Goal: Find specific page/section: Find specific page/section

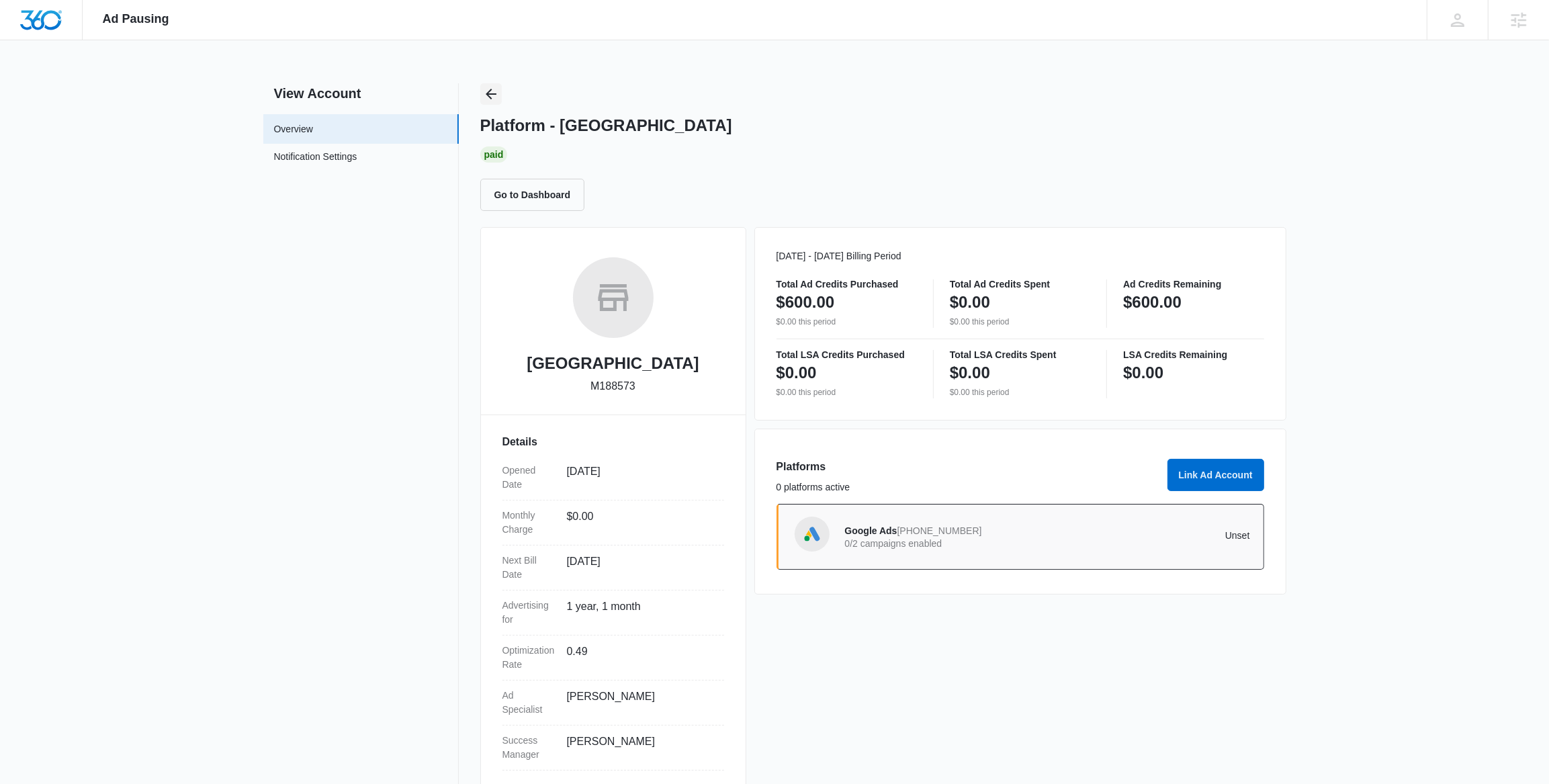
click at [487, 93] on icon "Back" at bounding box center [491, 94] width 11 height 11
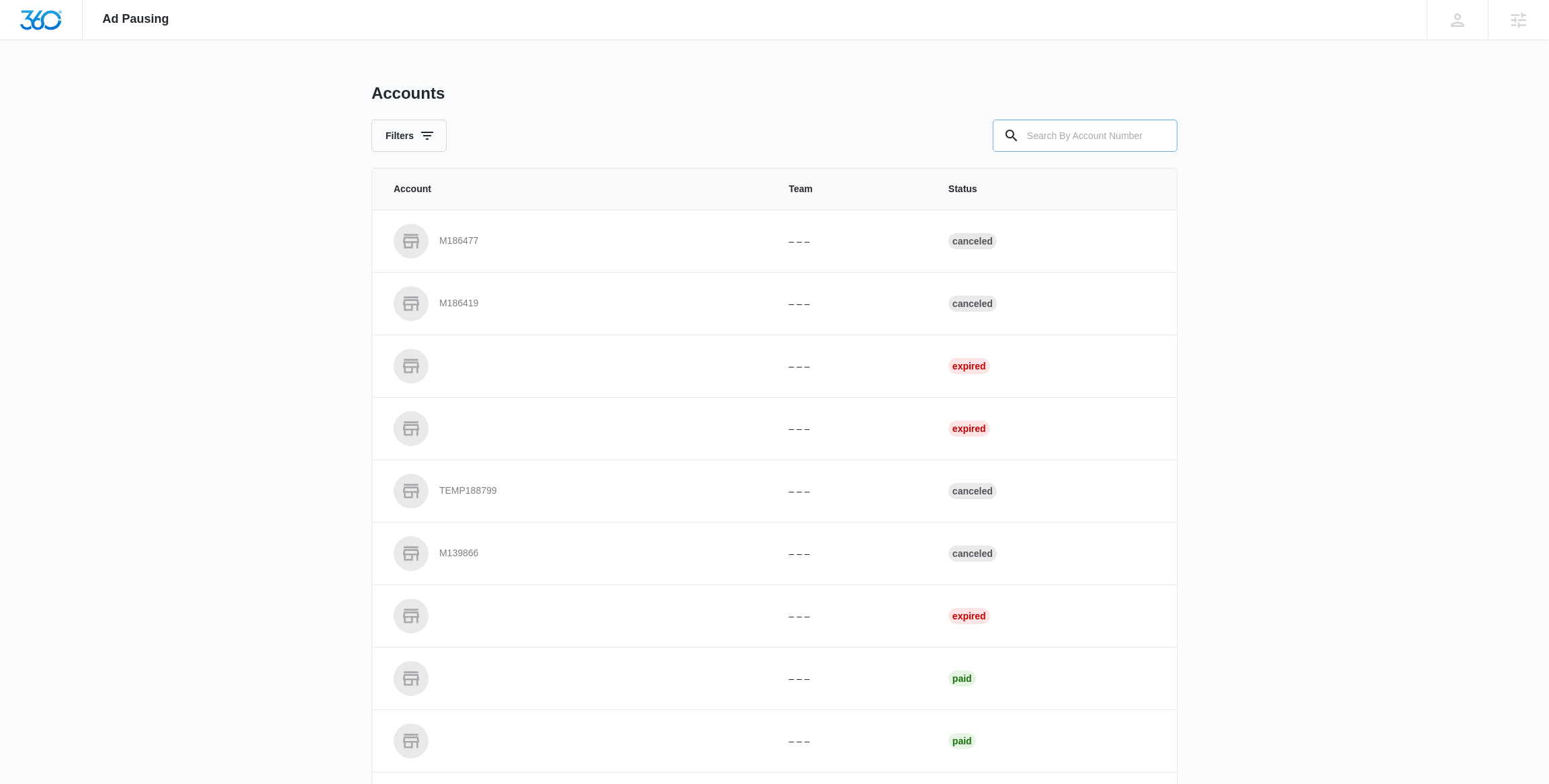
click at [1126, 133] on input "text" at bounding box center [1085, 135] width 185 height 33
click at [1083, 148] on input "text" at bounding box center [1085, 135] width 185 height 33
paste input "M327030"
type input "M327030"
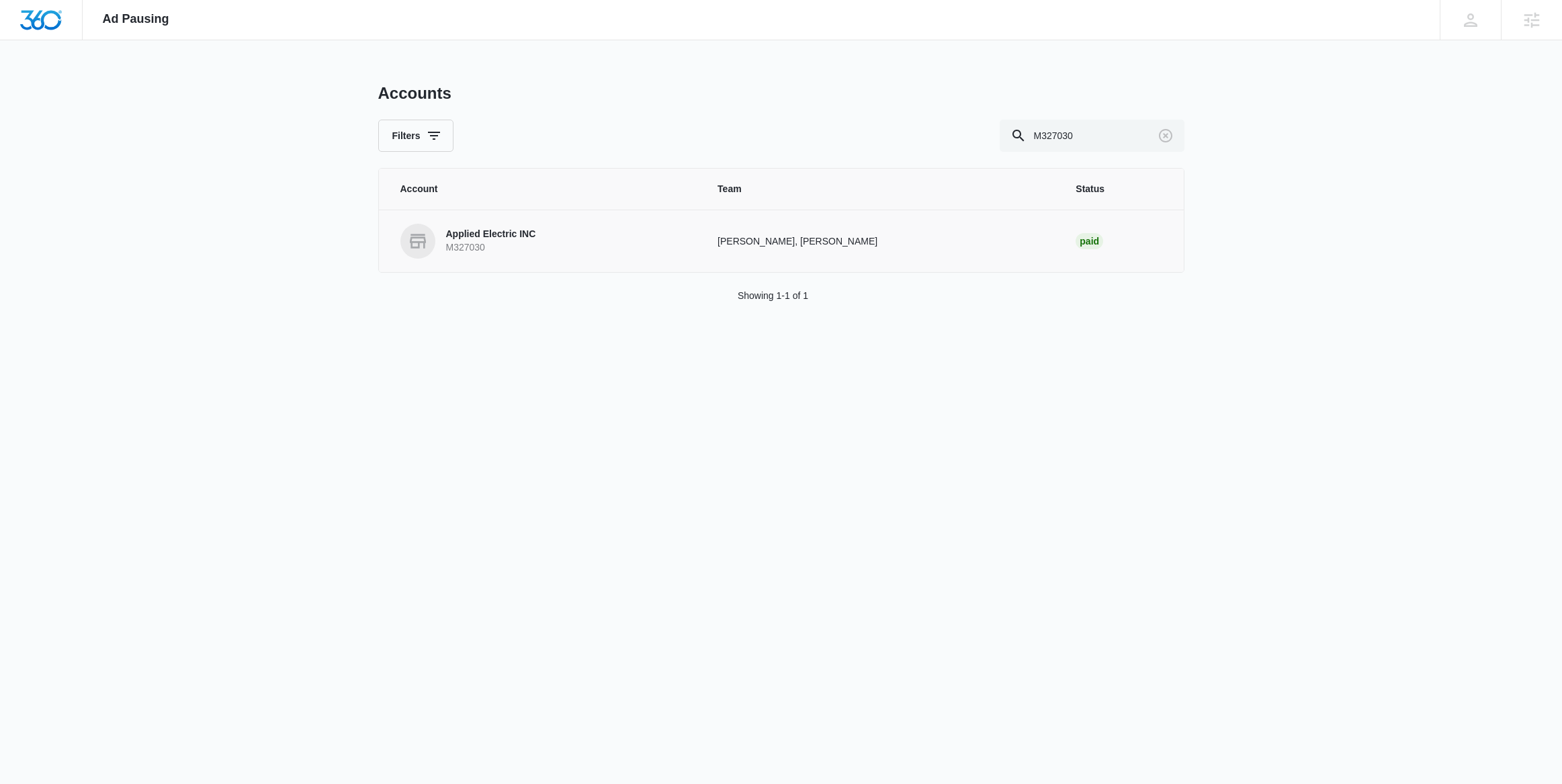
click at [508, 245] on p "M327030" at bounding box center [491, 247] width 90 height 13
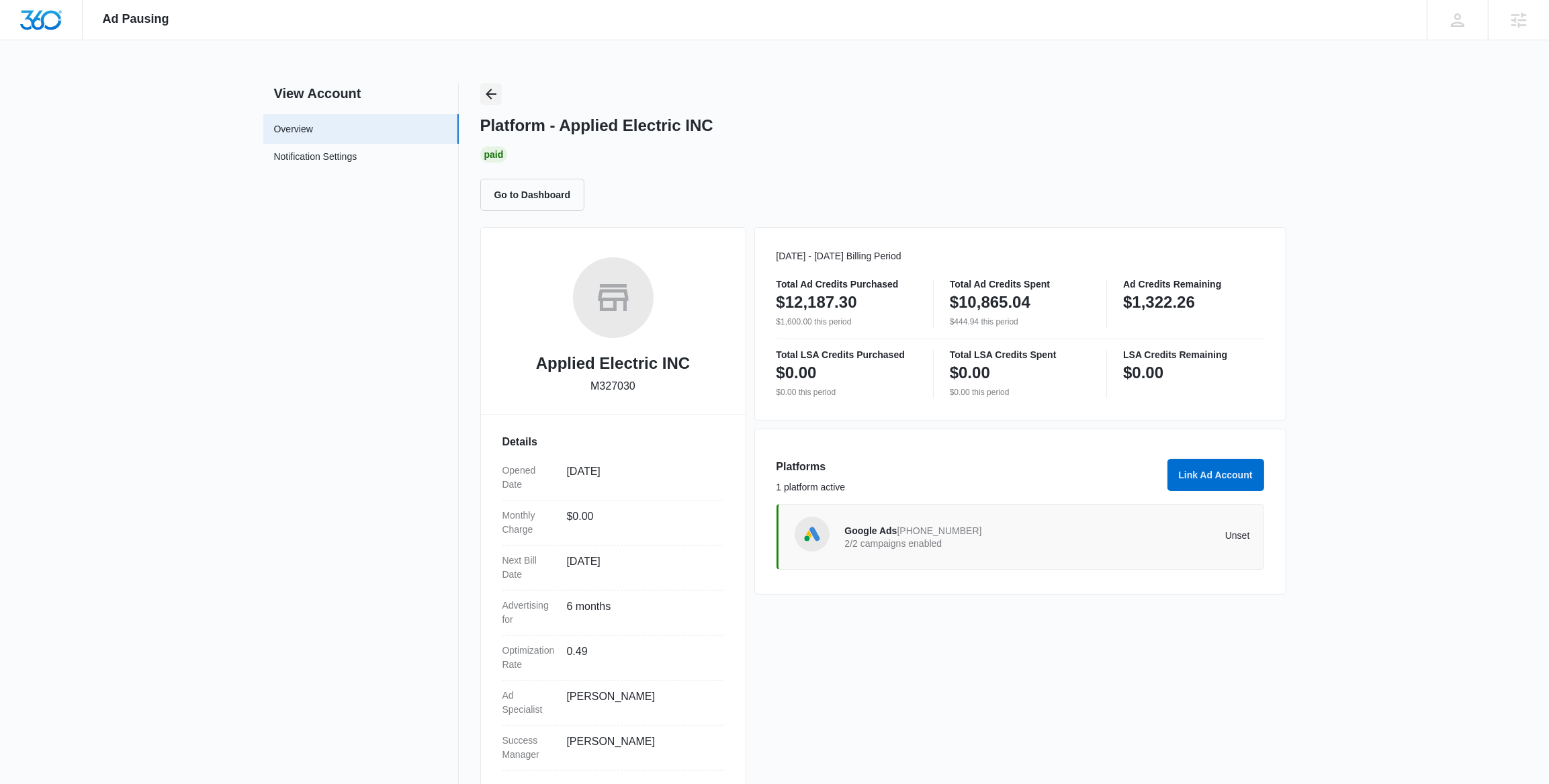
click at [492, 97] on icon "Back" at bounding box center [490, 93] width 16 height 16
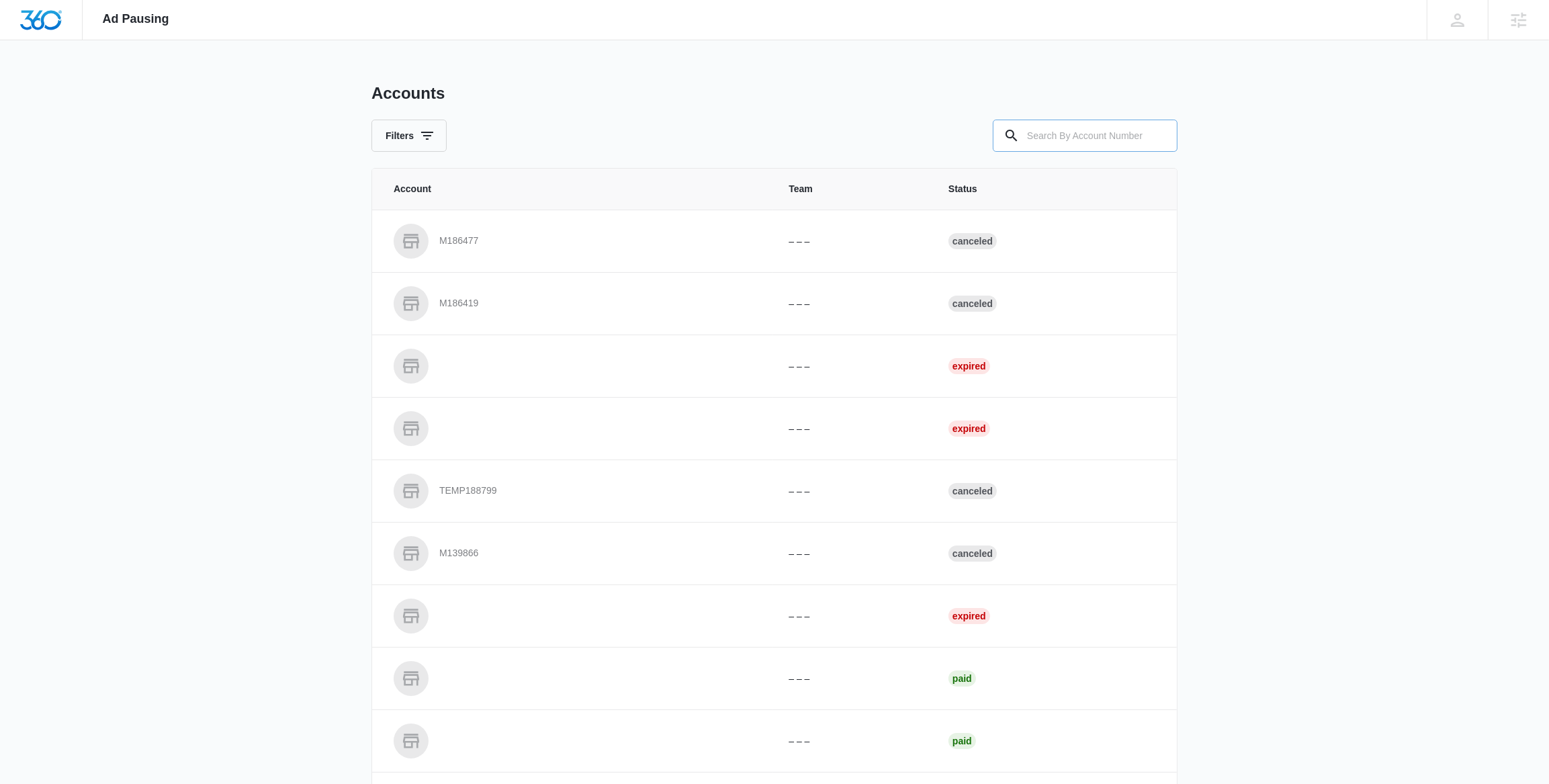
click at [1092, 136] on input "text" at bounding box center [1085, 135] width 185 height 33
paste input "M177321"
type input "M177321"
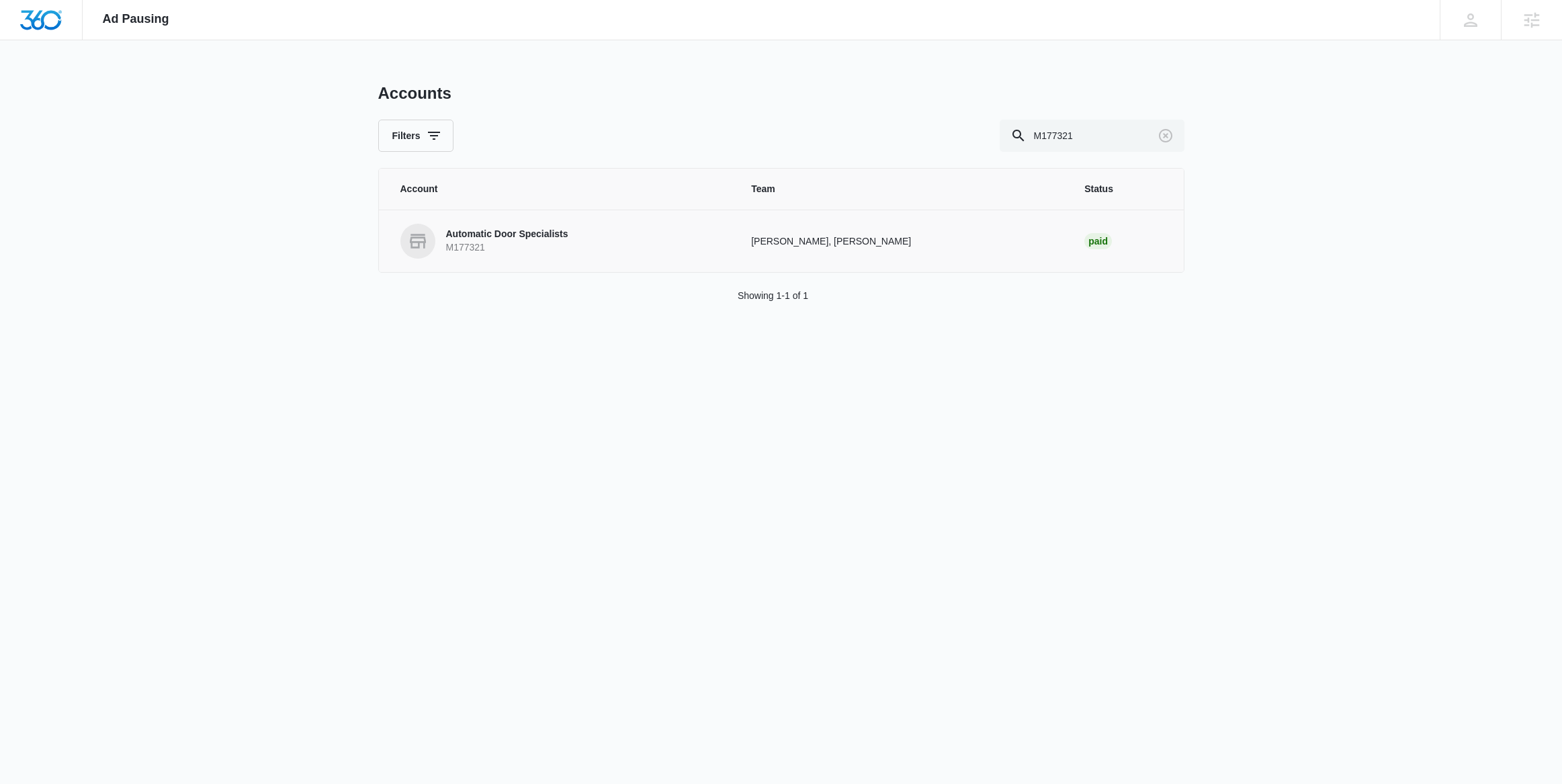
click at [535, 230] on p "Automatic Door Specialists" at bounding box center [507, 234] width 122 height 13
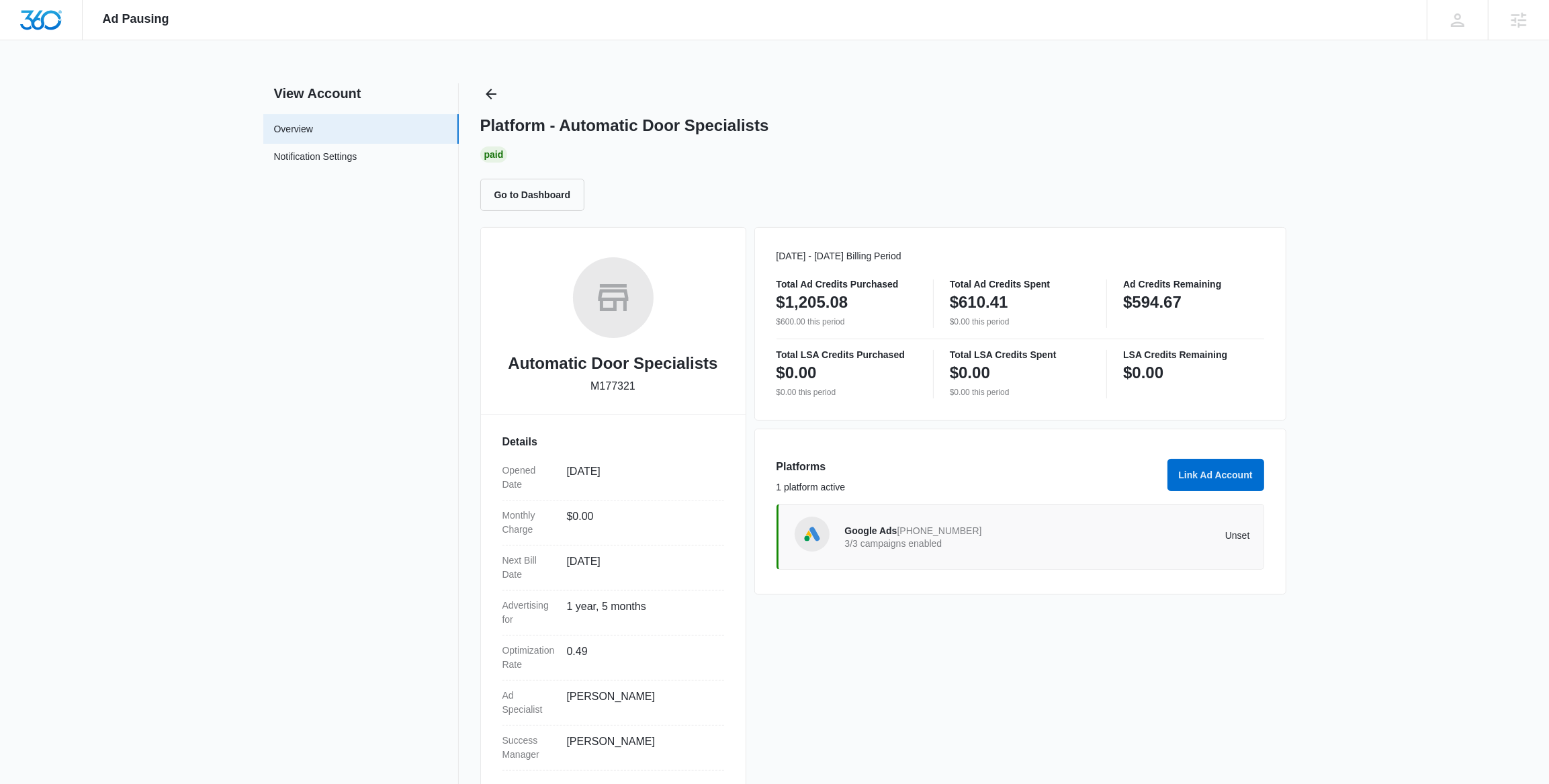
click at [501, 94] on div "Platform - Automatic Door Specialists Paid Go to Dashboard" at bounding box center [882, 147] width 806 height 128
click at [495, 95] on icon "Back" at bounding box center [490, 93] width 16 height 16
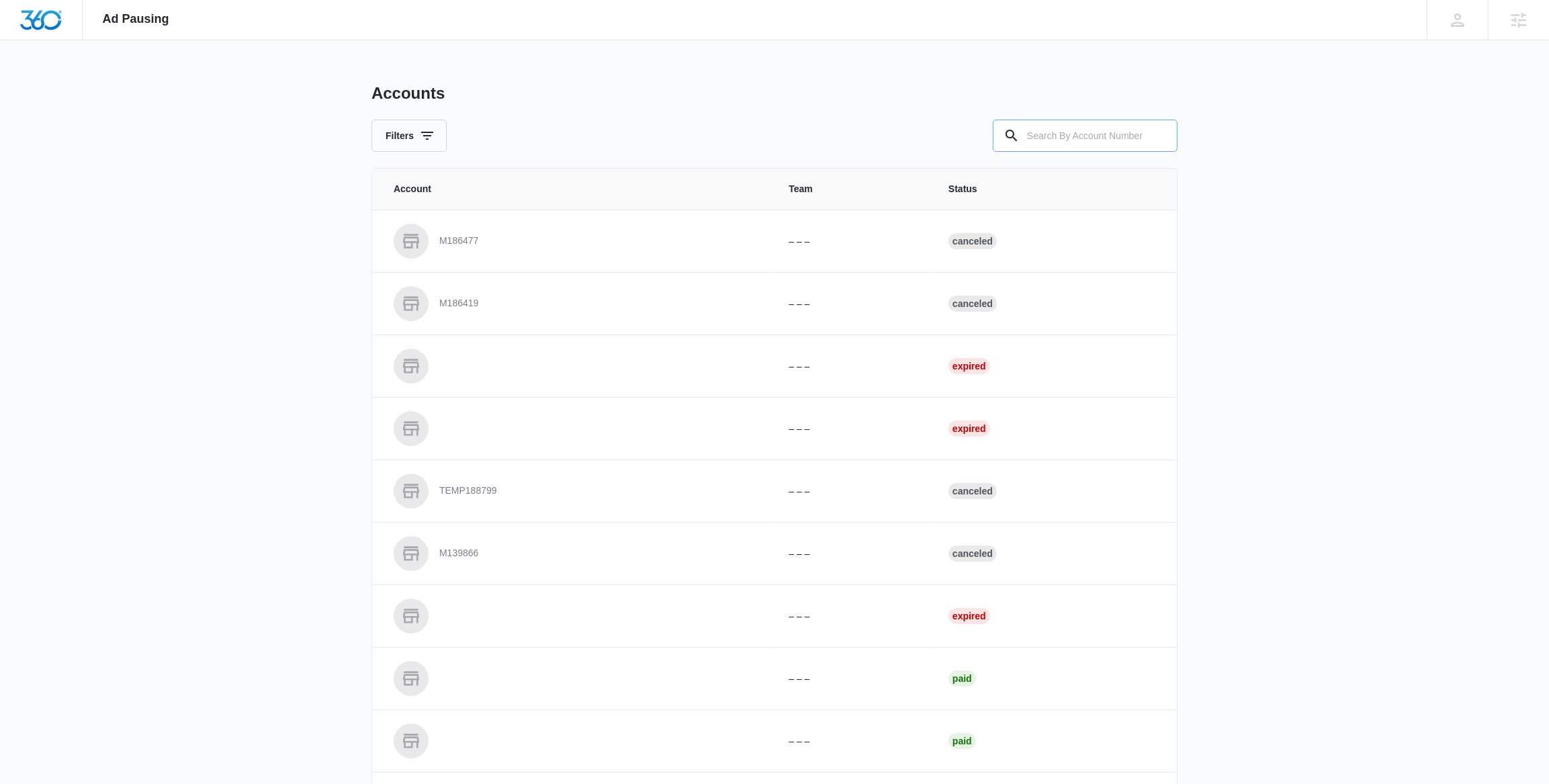
click at [1089, 139] on input "text" at bounding box center [1085, 135] width 185 height 33
paste input "M321945"
type input "M321945"
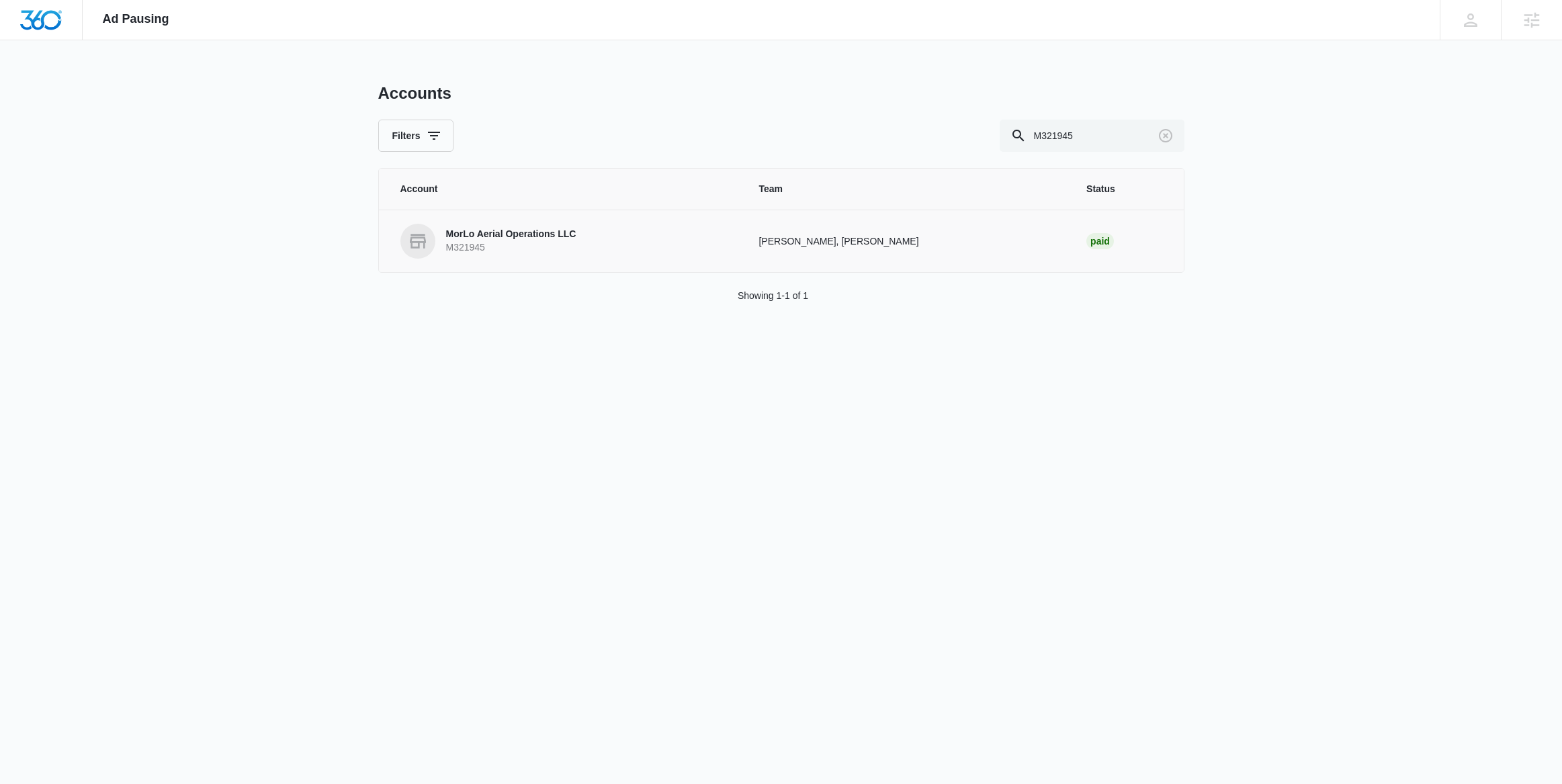
click at [528, 231] on p "MorLo Aerial Operations LLC" at bounding box center [512, 234] width 131 height 13
